Goal: Information Seeking & Learning: Learn about a topic

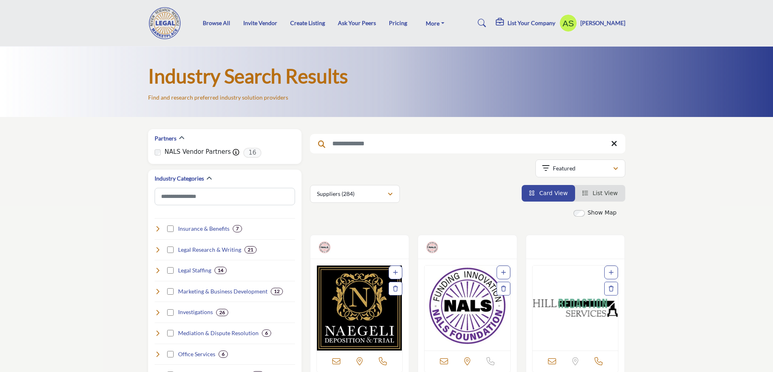
click at [160, 28] on img at bounding box center [167, 23] width 38 height 32
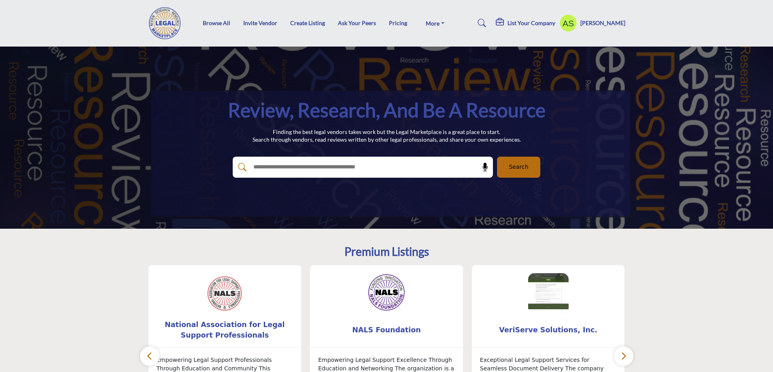
scroll to position [40, 0]
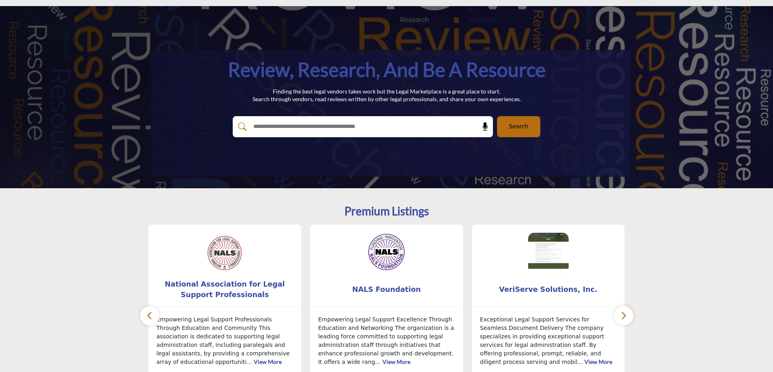
click at [508, 132] on button "Search" at bounding box center [518, 126] width 43 height 21
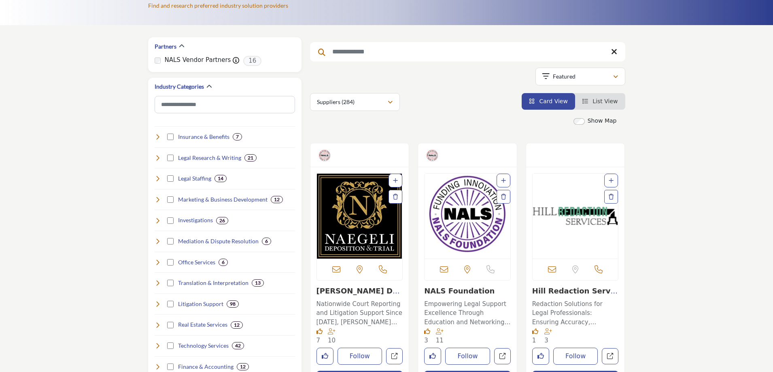
scroll to position [162, 0]
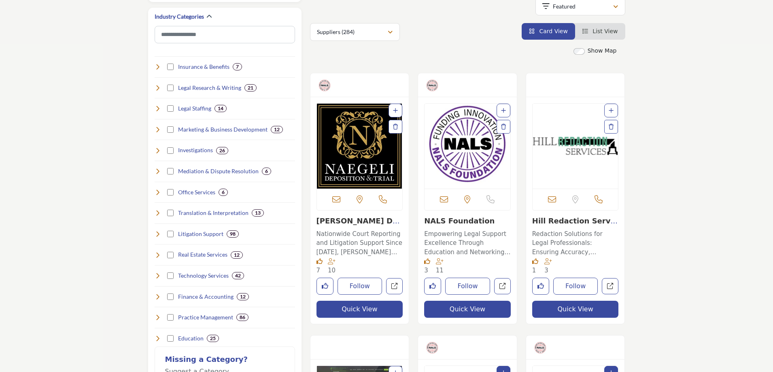
click at [353, 160] on img "Open Listing in new tab" at bounding box center [360, 146] width 86 height 85
